Goal: Task Accomplishment & Management: Manage account settings

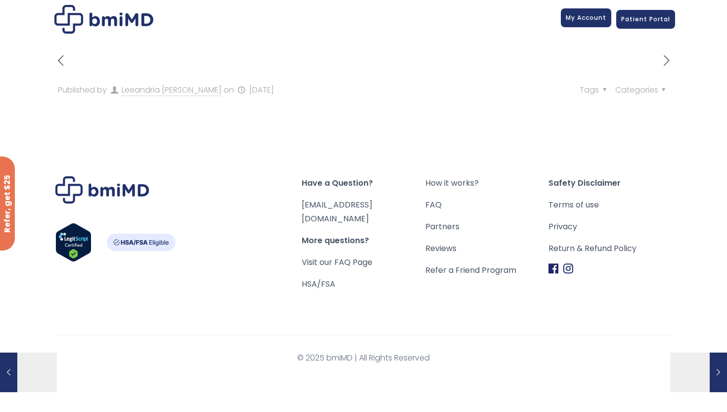
click at [575, 20] on span "My Account" at bounding box center [586, 17] width 41 height 8
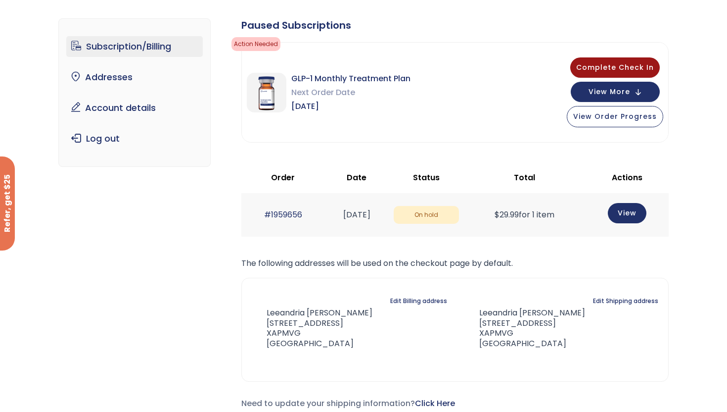
scroll to position [64, 0]
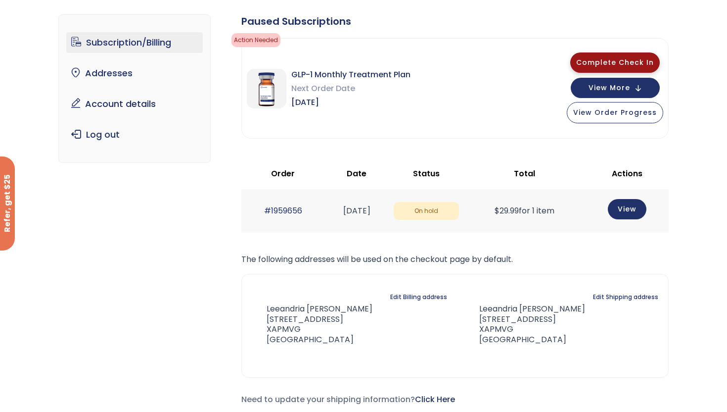
click at [609, 65] on span "Complete Check In" at bounding box center [615, 62] width 78 height 10
